Goal: Task Accomplishment & Management: Complete application form

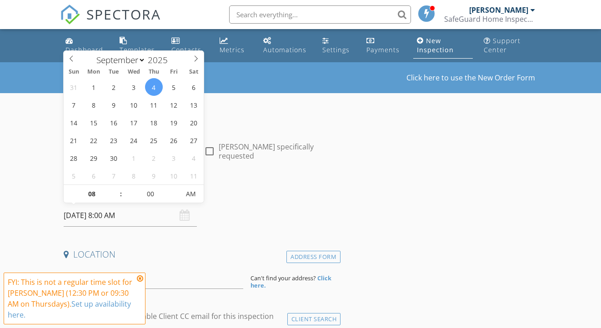
click at [102, 217] on input "09/04/2025 8:00 AM" at bounding box center [130, 216] width 133 height 22
type input "09"
type input "09/04/2025 9:00 AM"
click at [118, 190] on span at bounding box center [116, 189] width 6 height 9
type input "05"
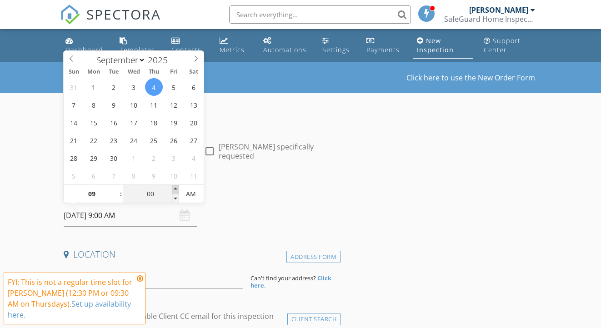
type input "09/04/2025 9:05 AM"
click at [176, 189] on span at bounding box center [175, 189] width 6 height 9
type input "10"
type input "09/04/2025 9:10 AM"
click at [176, 189] on span at bounding box center [175, 189] width 6 height 9
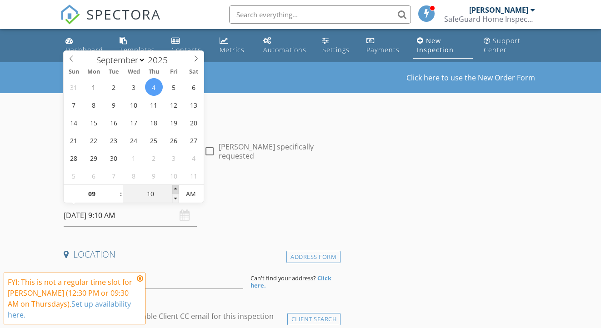
type input "15"
type input "09/04/2025 9:15 AM"
click at [176, 189] on span at bounding box center [175, 189] width 6 height 9
type input "20"
type input "09/04/2025 9:20 AM"
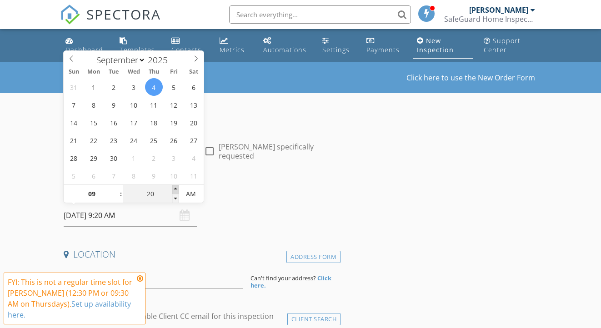
click at [176, 189] on span at bounding box center [175, 189] width 6 height 9
type input "25"
type input "09/04/2025 9:25 AM"
click at [176, 189] on span at bounding box center [175, 189] width 6 height 9
type input "30"
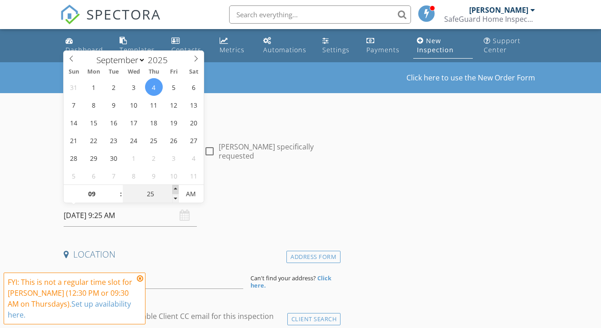
type input "[DATE] 9:30 AM"
click at [176, 189] on span at bounding box center [175, 189] width 6 height 9
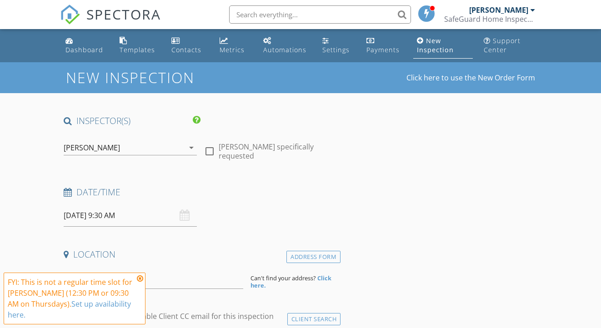
click at [140, 280] on icon at bounding box center [140, 278] width 6 height 7
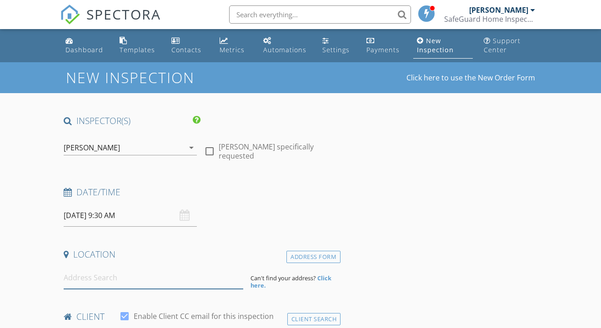
click at [115, 282] on input at bounding box center [154, 278] width 180 height 22
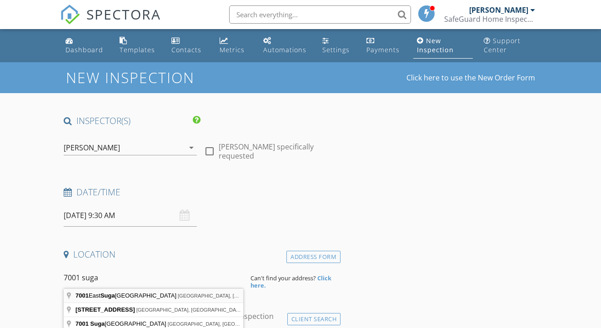
type input "7001 East Sugarloaf Street, Siloam Springs, AR, USA"
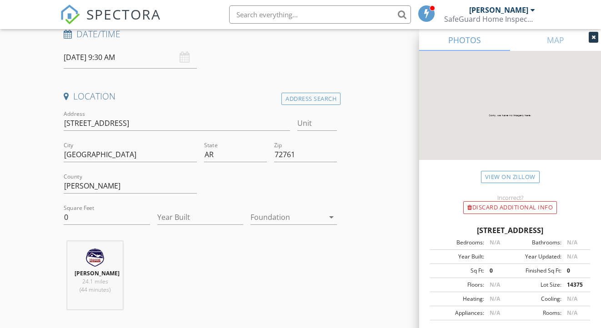
scroll to position [162, 0]
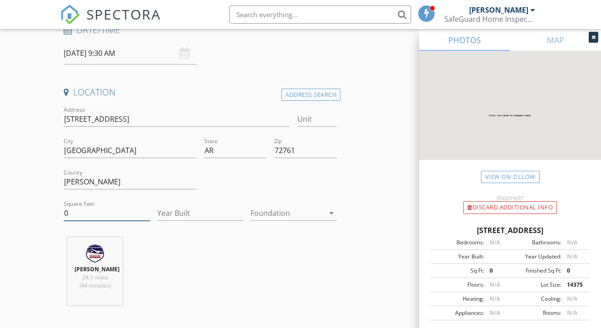
click at [108, 216] on input "0" at bounding box center [107, 213] width 86 height 15
type input "2109"
click at [211, 211] on input "Year Built" at bounding box center [200, 213] width 86 height 15
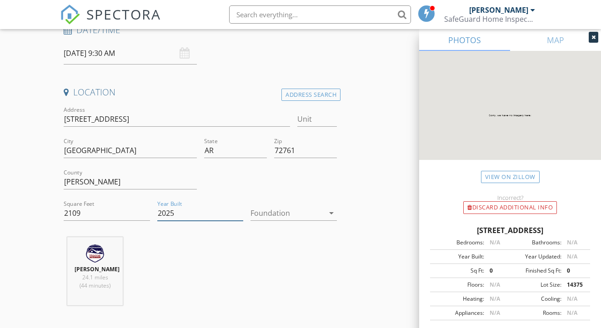
type input "2025"
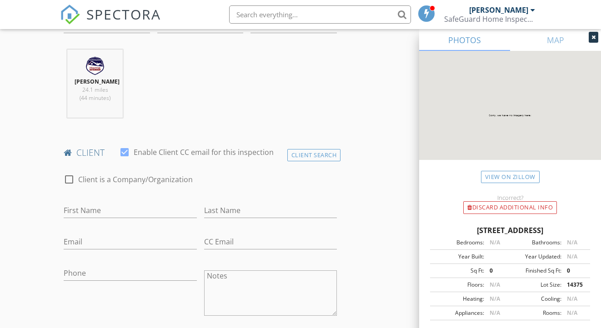
scroll to position [353, 0]
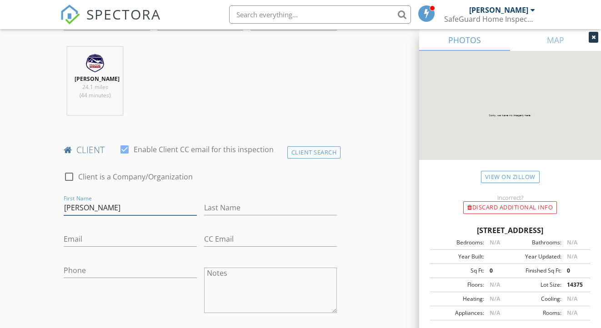
type input "[PERSON_NAME]"
paste input "Abc317@att.net"
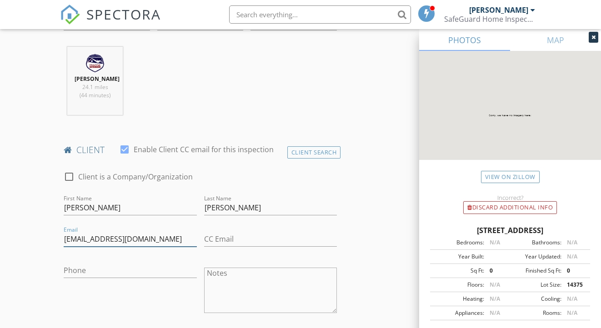
type input "Abc317@att.net"
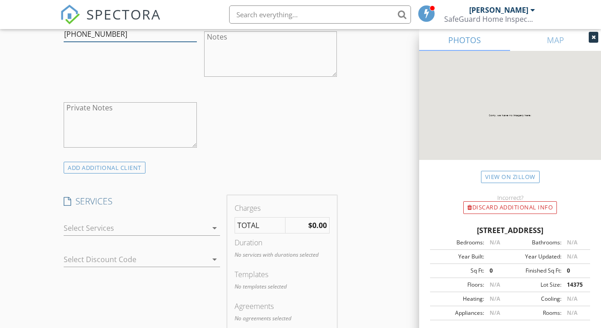
scroll to position [599, 0]
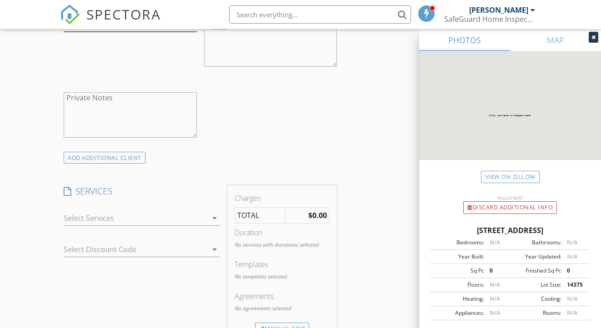
type input "[PHONE_NUMBER]"
click at [121, 226] on div at bounding box center [136, 218] width 144 height 15
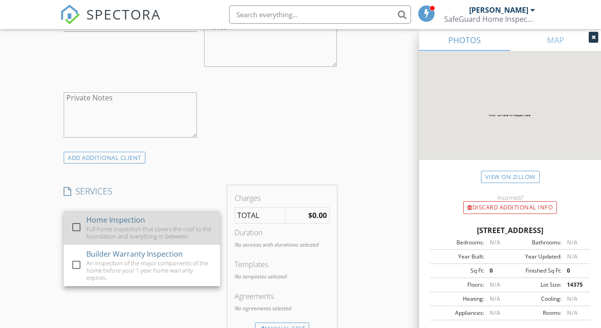
click at [121, 226] on div "Home Inspection" at bounding box center [115, 220] width 59 height 11
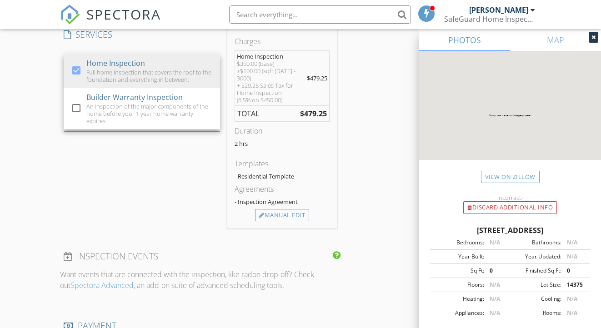
scroll to position [757, 0]
click at [145, 176] on div "SERVICES check_box Home Inspection Full home inspection that covers the roof to…" at bounding box center [142, 128] width 164 height 200
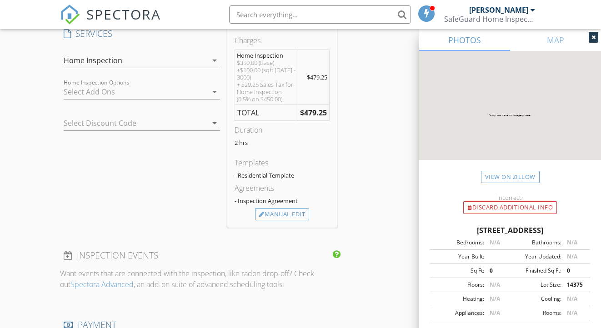
click at [127, 128] on div at bounding box center [129, 123] width 131 height 15
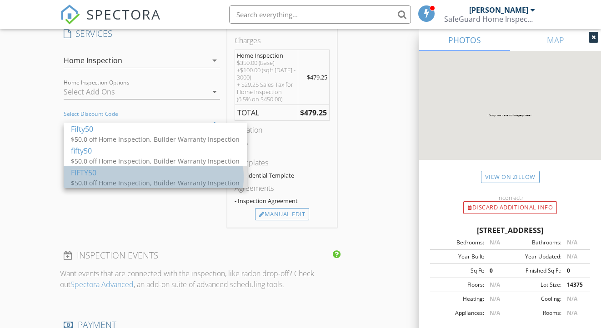
click at [117, 180] on div "$50.0 off Home Inspection, Builder Warranty Inspection" at bounding box center [155, 183] width 169 height 10
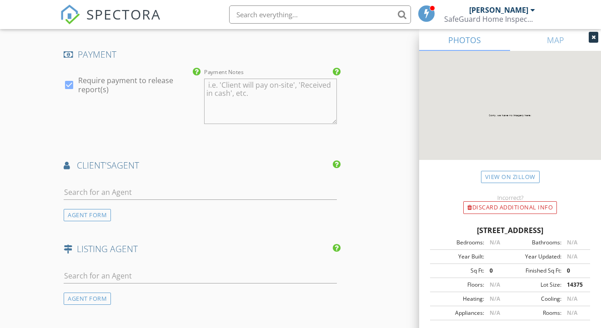
scroll to position [1053, 0]
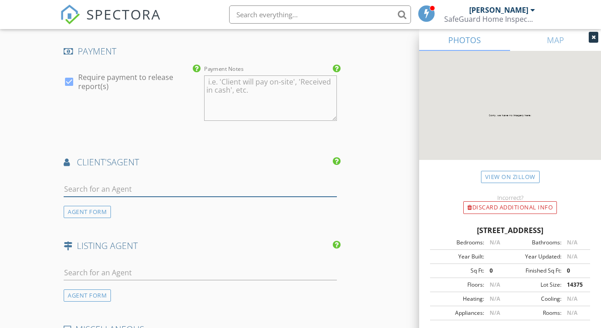
click at [141, 196] on input "text" at bounding box center [200, 189] width 273 height 15
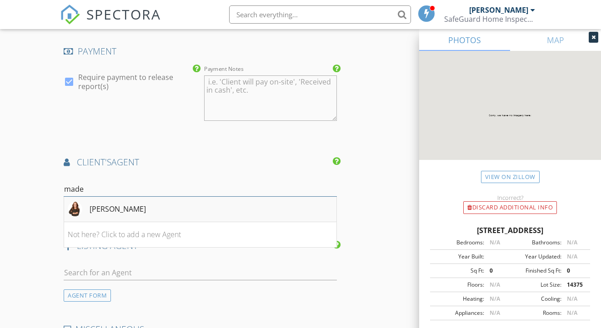
type input "made"
click at [132, 215] on div "[PERSON_NAME]" at bounding box center [118, 209] width 56 height 11
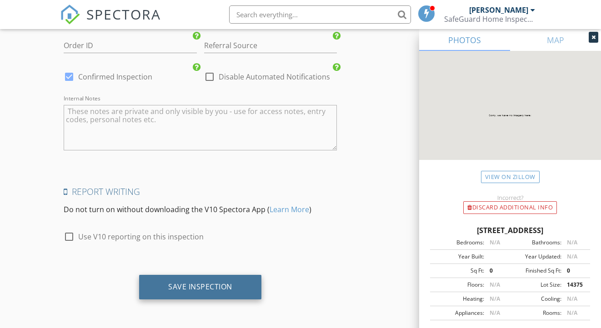
scroll to position [1575, 0]
click at [166, 283] on div "Save Inspection" at bounding box center [200, 287] width 122 height 25
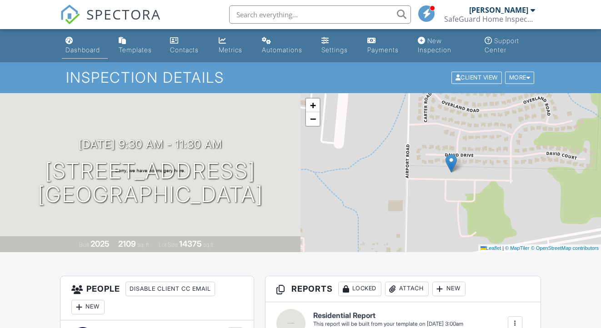
click at [88, 53] on div "Dashboard" at bounding box center [82, 50] width 35 height 8
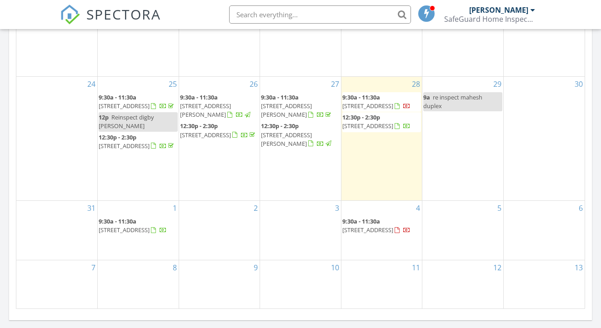
scroll to position [531, 0]
